Goal: Task Accomplishment & Management: Manage account settings

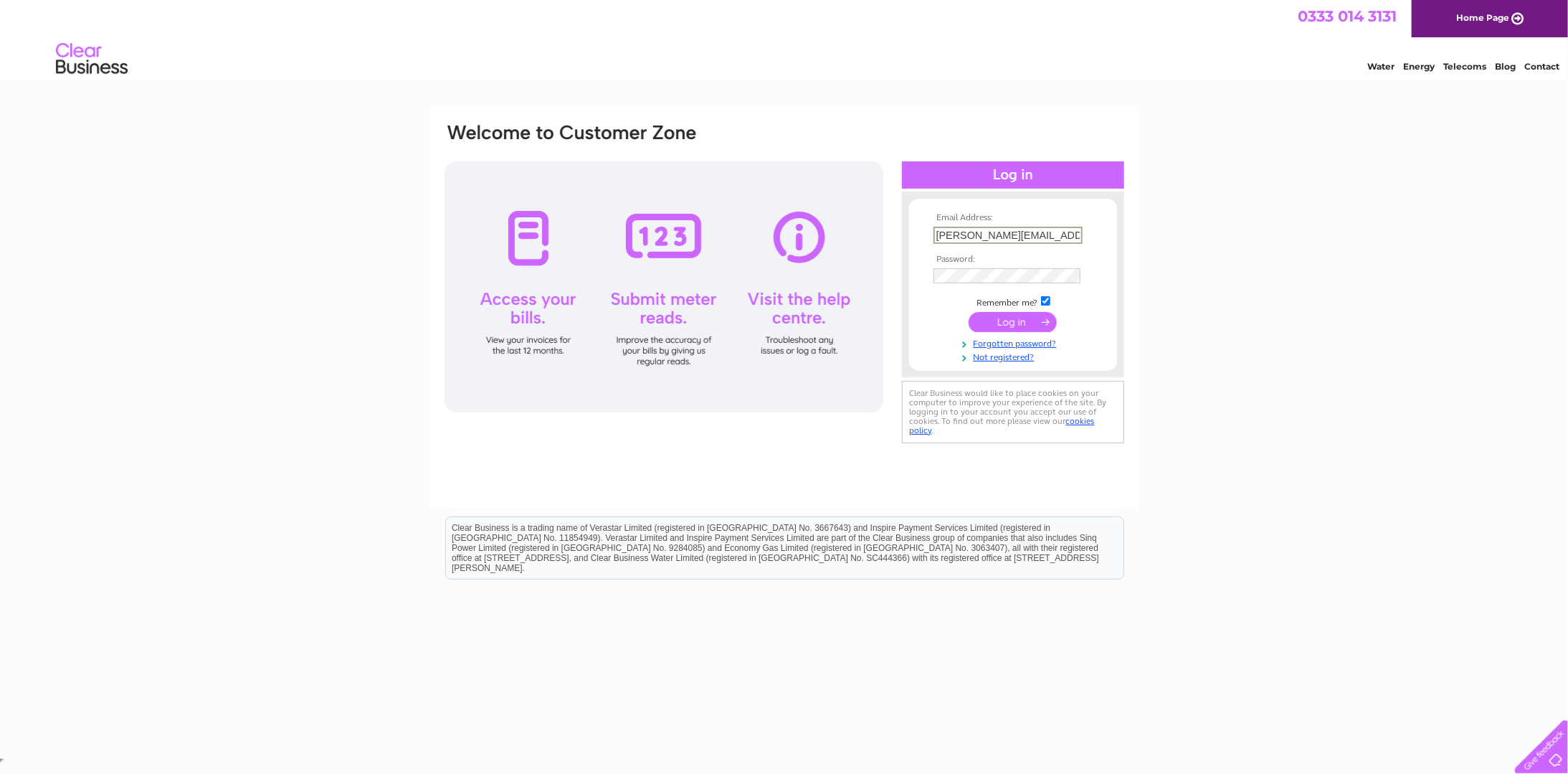
drag, startPoint x: 933, startPoint y: 234, endPoint x: 1243, endPoint y: 249, distance: 310.4
click at [1243, 250] on div "Email Address: sam@innercompasstherapeuticservices.co.uk Password:" at bounding box center [784, 431] width 1568 height 647
drag, startPoint x: 1256, startPoint y: 262, endPoint x: 1247, endPoint y: 259, distance: 9.5
click at [1256, 262] on div "Email Address: The Email Address field is required Password:" at bounding box center [784, 431] width 1568 height 647
click at [1495, 72] on div "Email Address: The Email Address field is required Password: Forgotten password?" at bounding box center [1506, 66] width 21 height 11
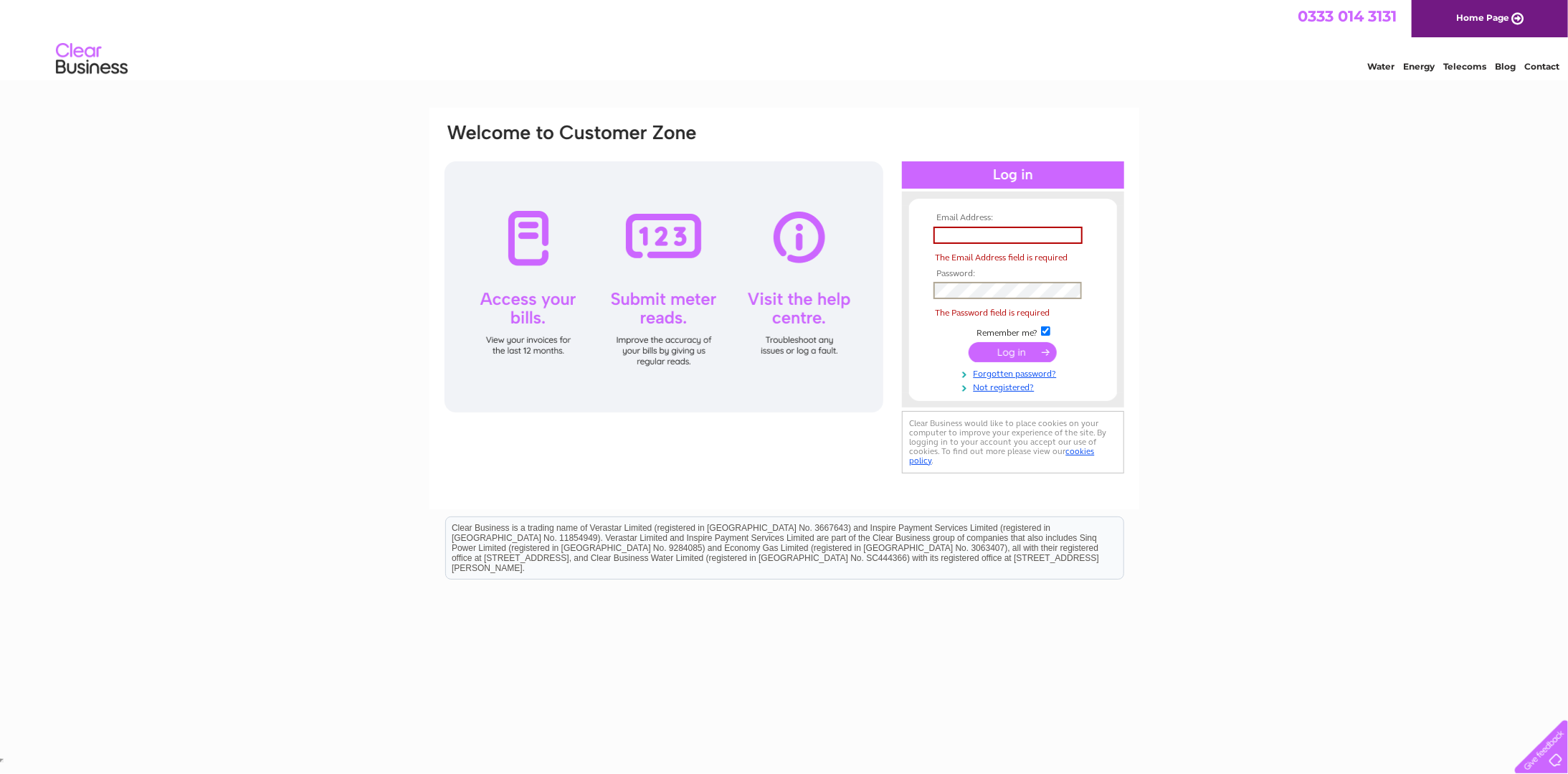
click at [950, 240] on input "text" at bounding box center [1008, 235] width 149 height 17
type input "danprior@theenergybeacon.co.uk"
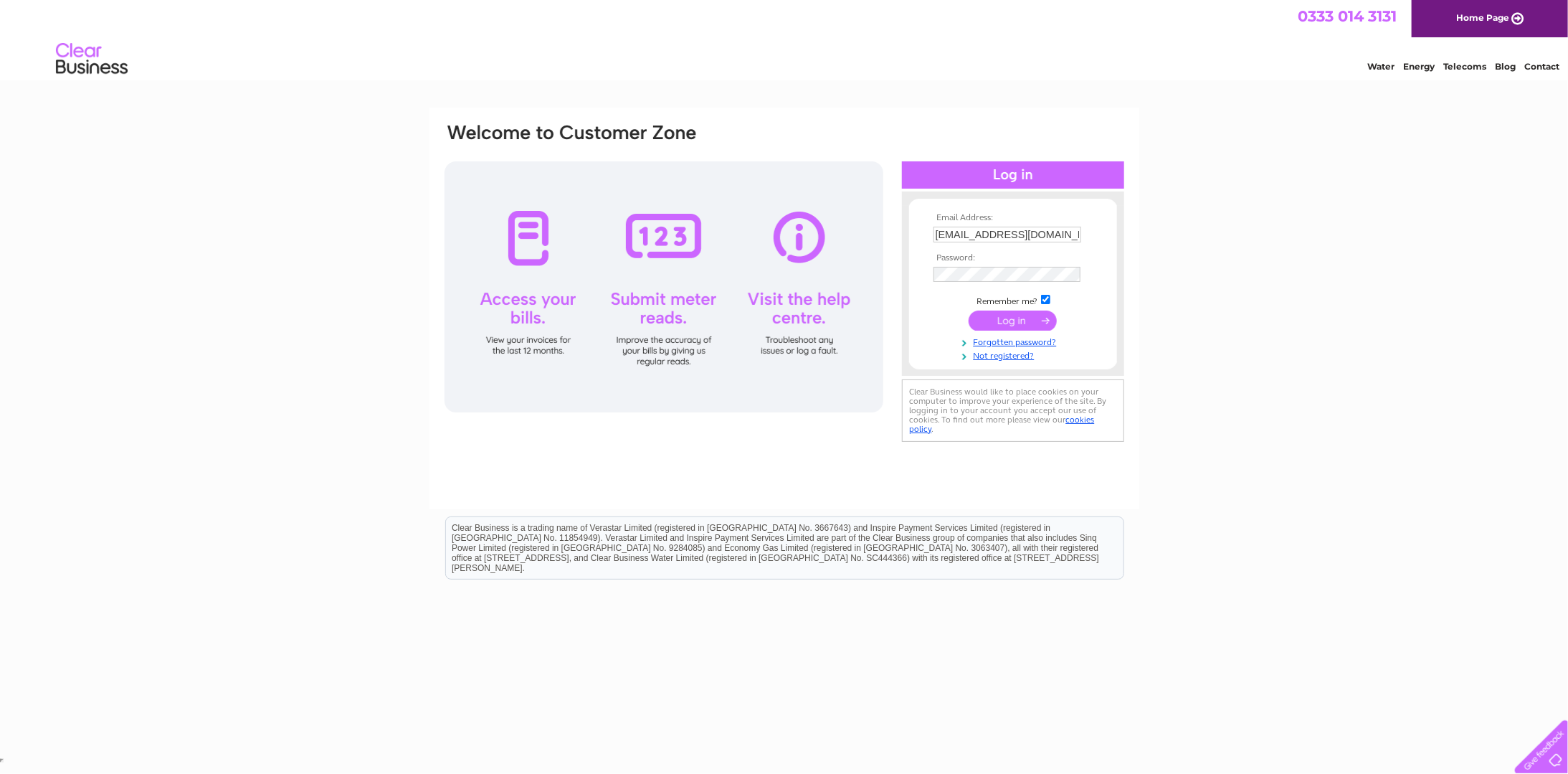
click at [1009, 322] on input "submit" at bounding box center [1013, 320] width 88 height 20
